Goal: Go to known website: Access a specific website the user already knows

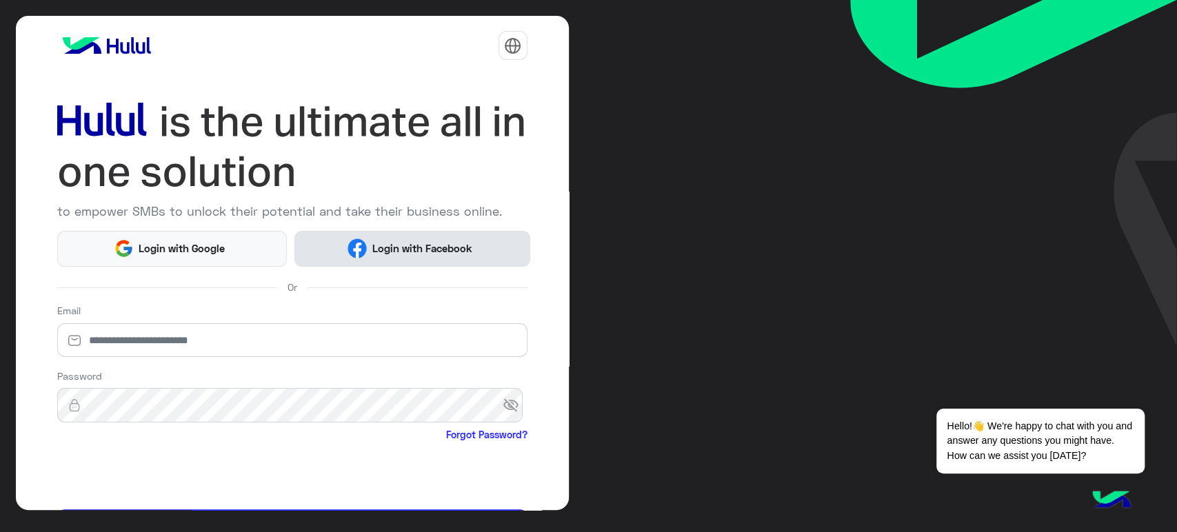
click at [403, 246] on span "Login with Facebook" at bounding box center [422, 249] width 110 height 16
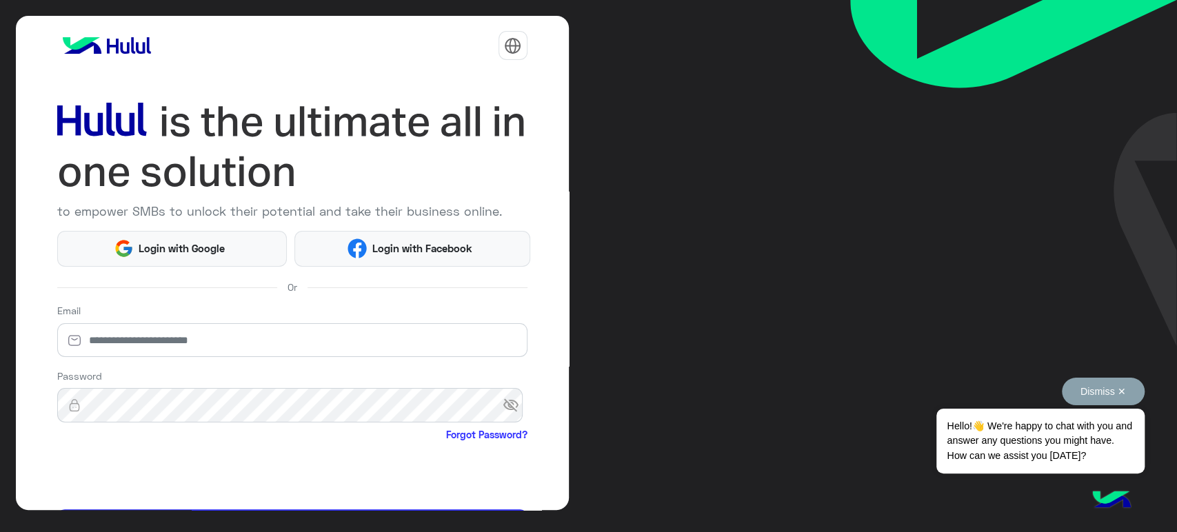
click at [1095, 383] on button "Dismiss ✕" at bounding box center [1103, 392] width 83 height 28
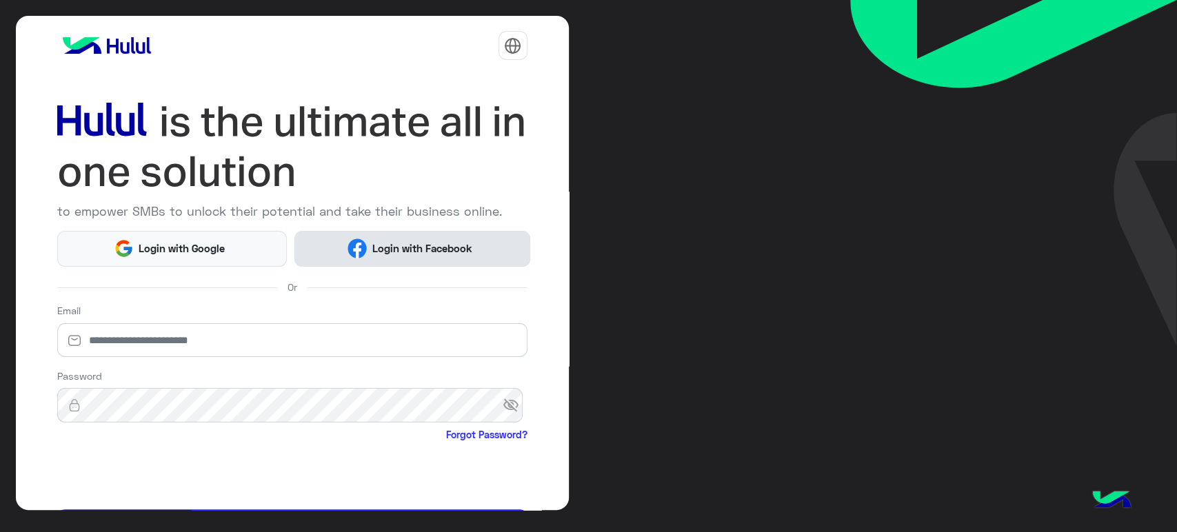
click at [414, 260] on button "Login with Facebook" at bounding box center [411, 249] width 235 height 36
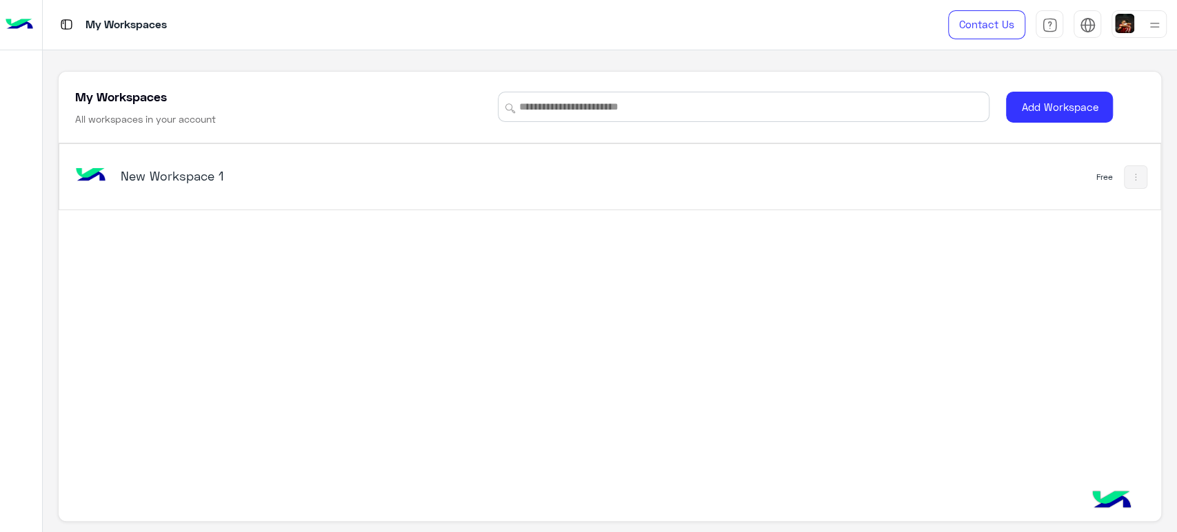
click at [527, 299] on div "New Workspace 1 Free" at bounding box center [610, 316] width 1102 height 347
